Goal: Navigation & Orientation: Understand site structure

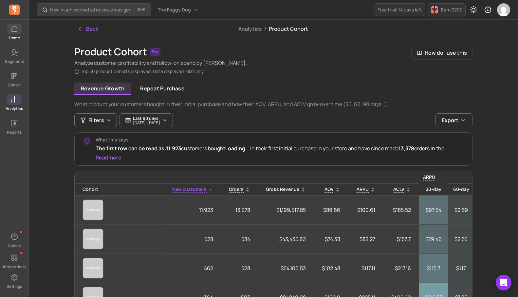
click at [12, 34] on link "Home" at bounding box center [14, 32] width 28 height 17
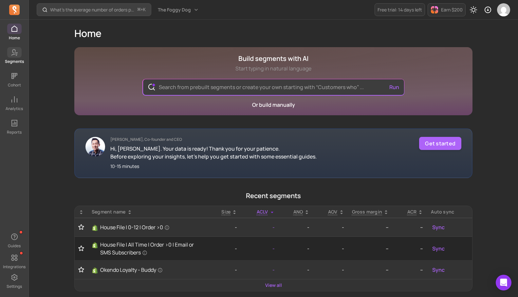
click at [14, 59] on p "Segments" at bounding box center [14, 61] width 19 height 5
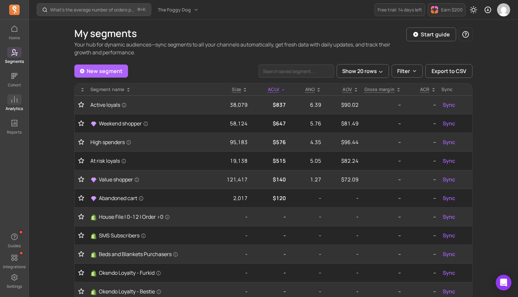
click at [14, 103] on icon at bounding box center [14, 100] width 8 height 8
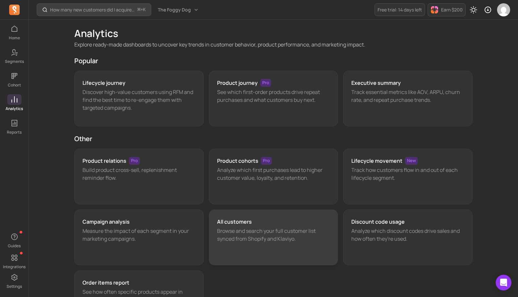
click at [281, 231] on p "Browse and search your full customer list synced from Shopify and Klaviyo." at bounding box center [273, 235] width 113 height 16
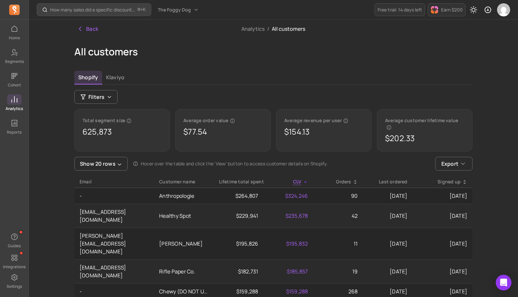
click at [15, 101] on icon at bounding box center [14, 100] width 8 height 8
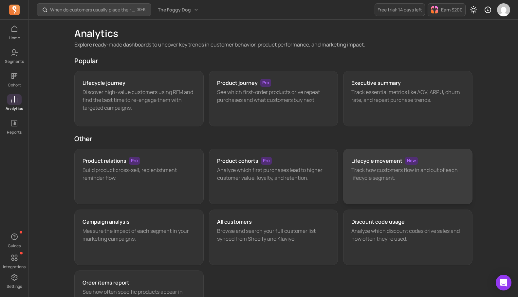
click at [383, 174] on p "Track how customers flow in and out of each lifecycle segment." at bounding box center [407, 174] width 113 height 16
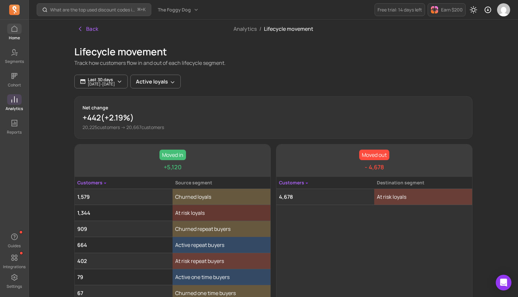
click at [15, 33] on span at bounding box center [14, 29] width 14 height 10
